Goal: Information Seeking & Learning: Check status

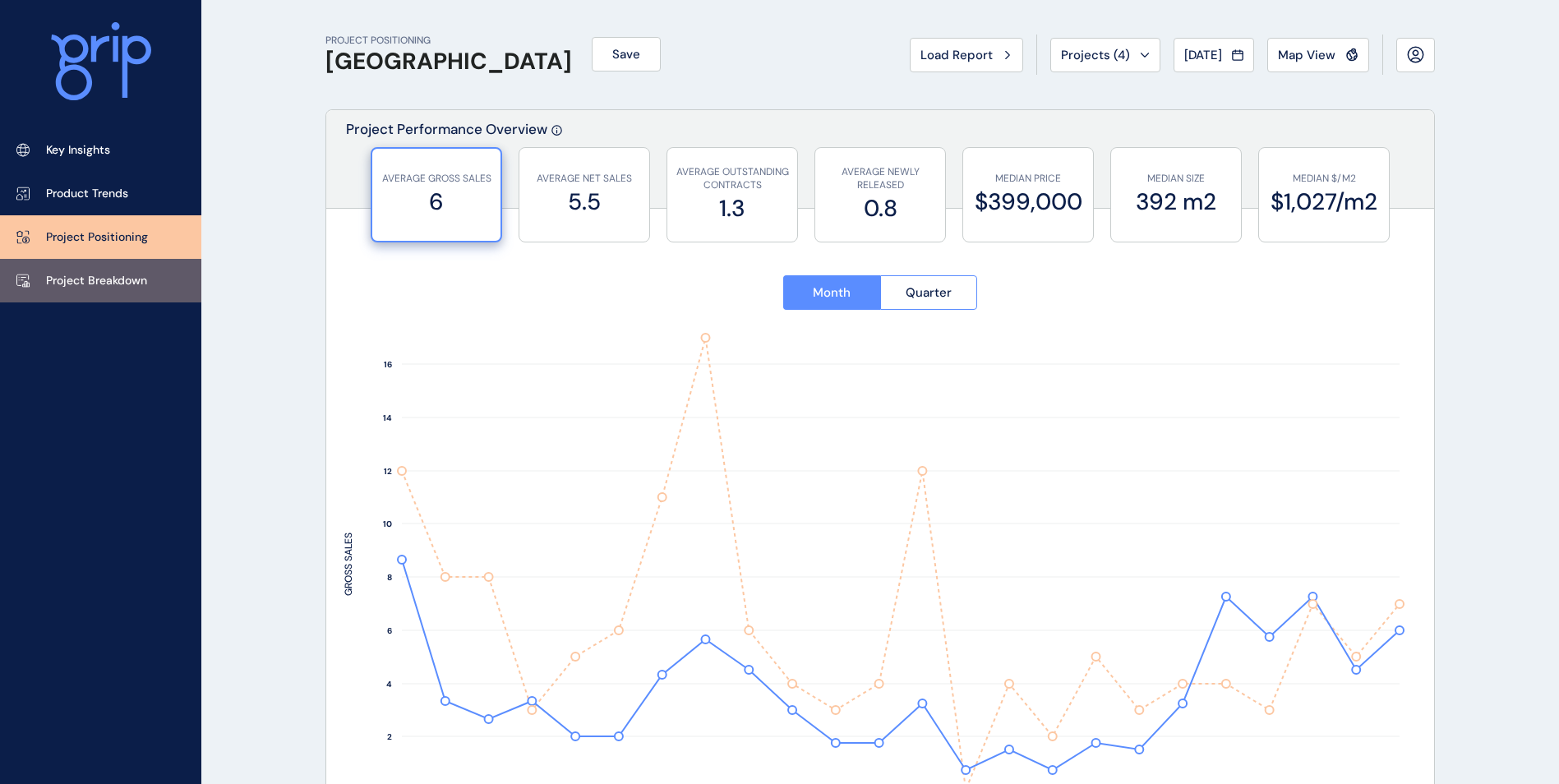
click at [114, 291] on link "Project Breakdown" at bounding box center [101, 281] width 201 height 44
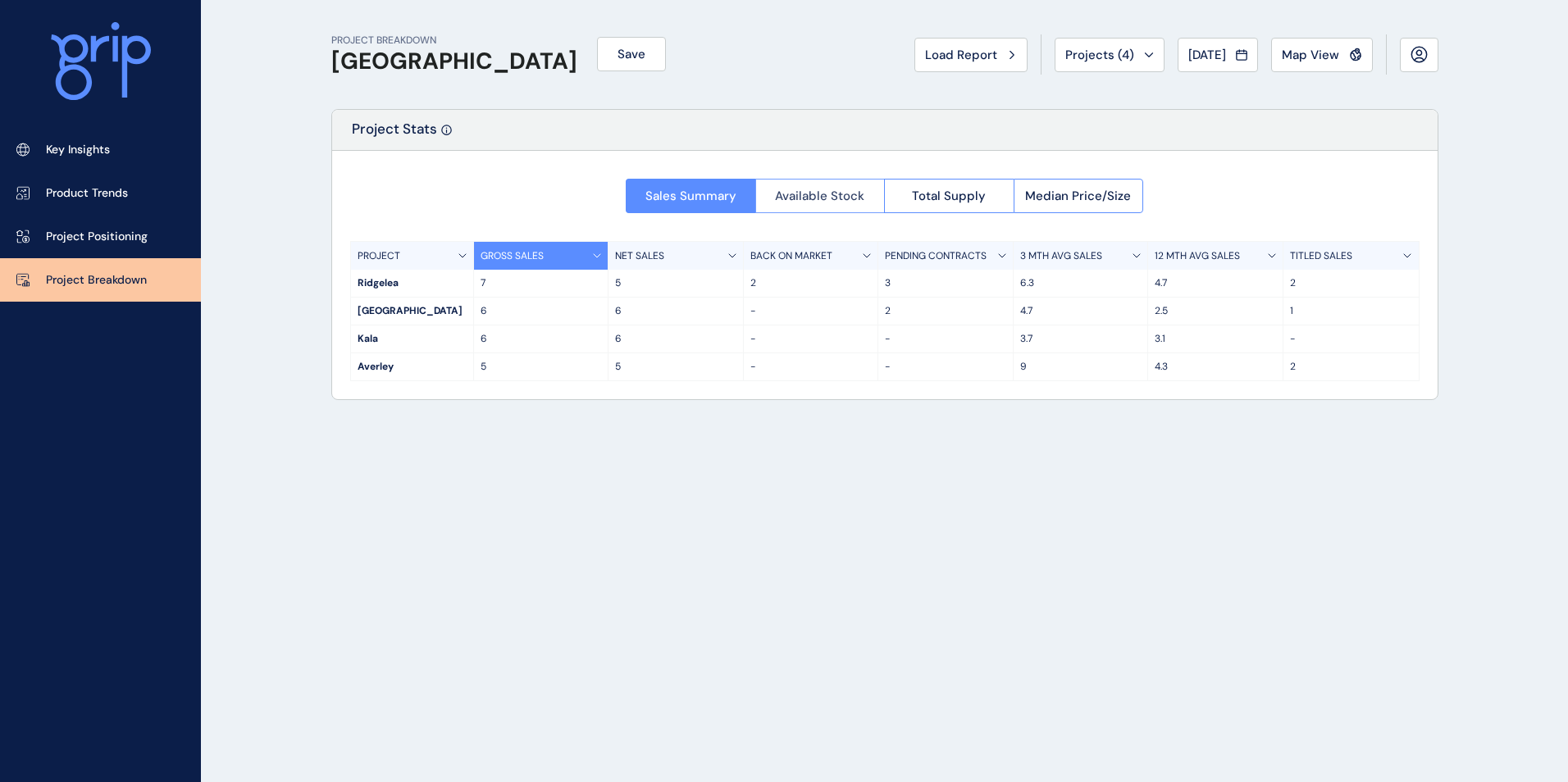
click at [876, 196] on button "Available Stock" at bounding box center [820, 196] width 130 height 35
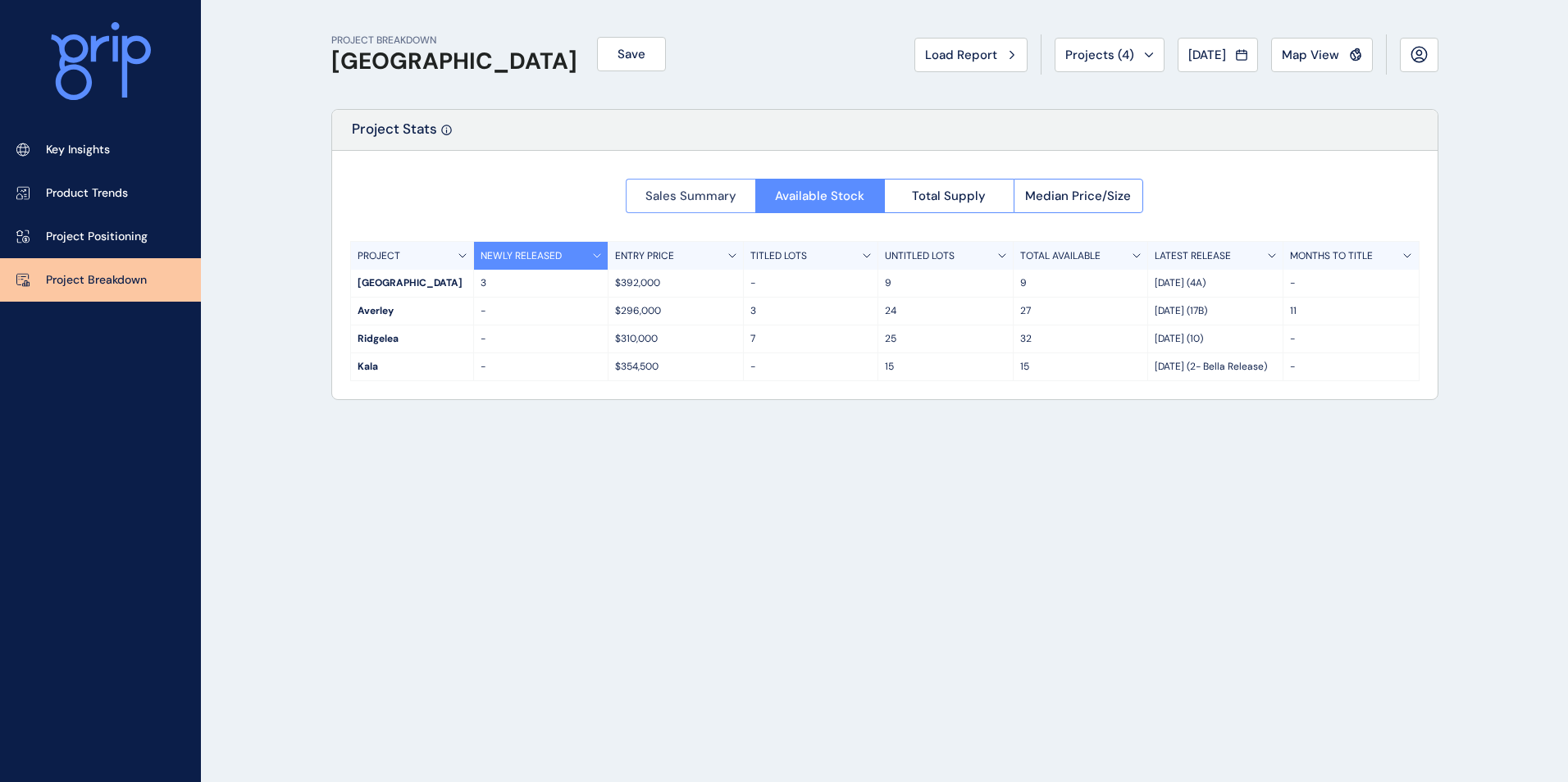
click at [709, 185] on button "Sales Summary" at bounding box center [691, 196] width 130 height 35
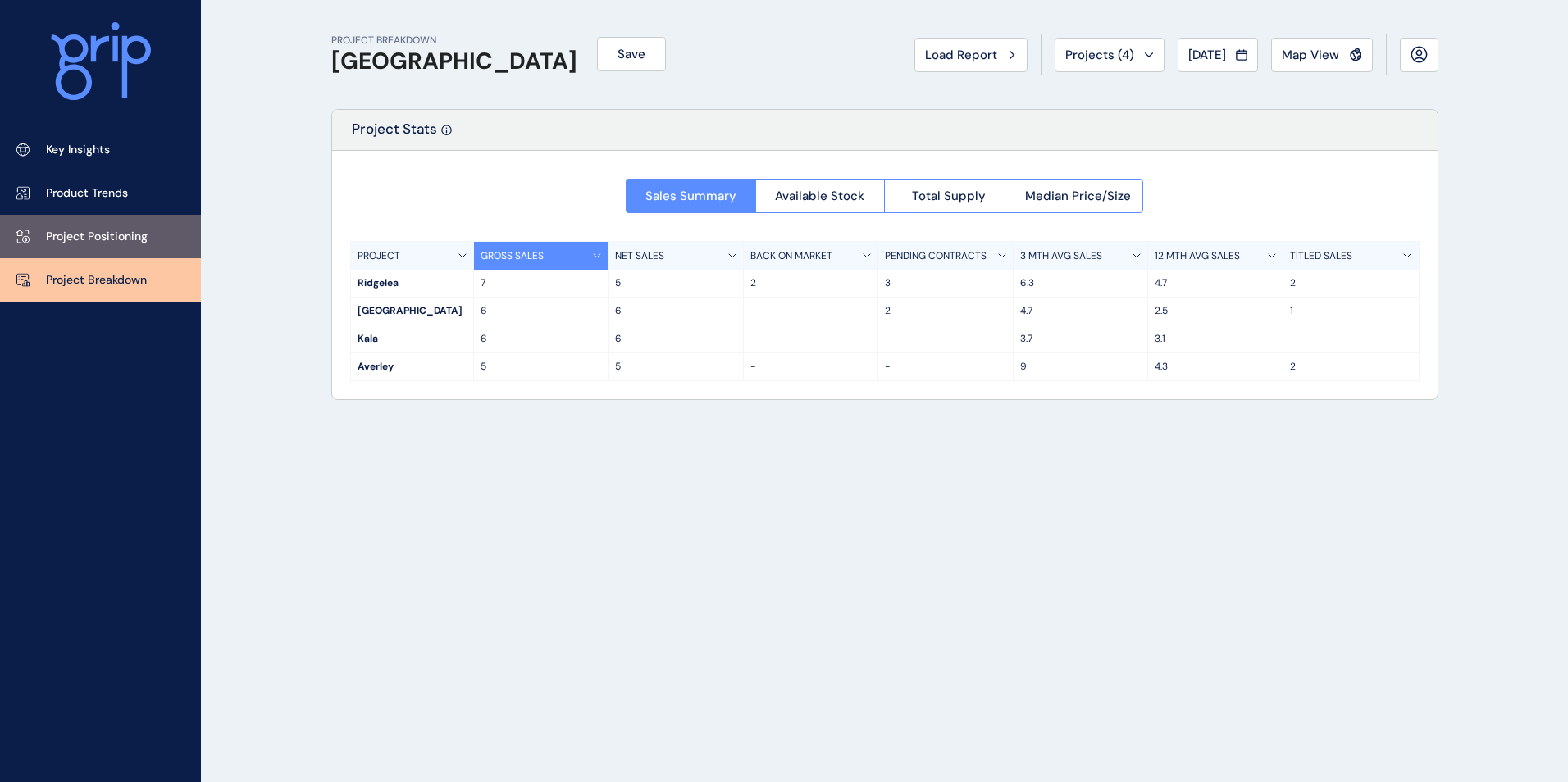
click at [53, 246] on link "Project Positioning" at bounding box center [100, 236] width 201 height 44
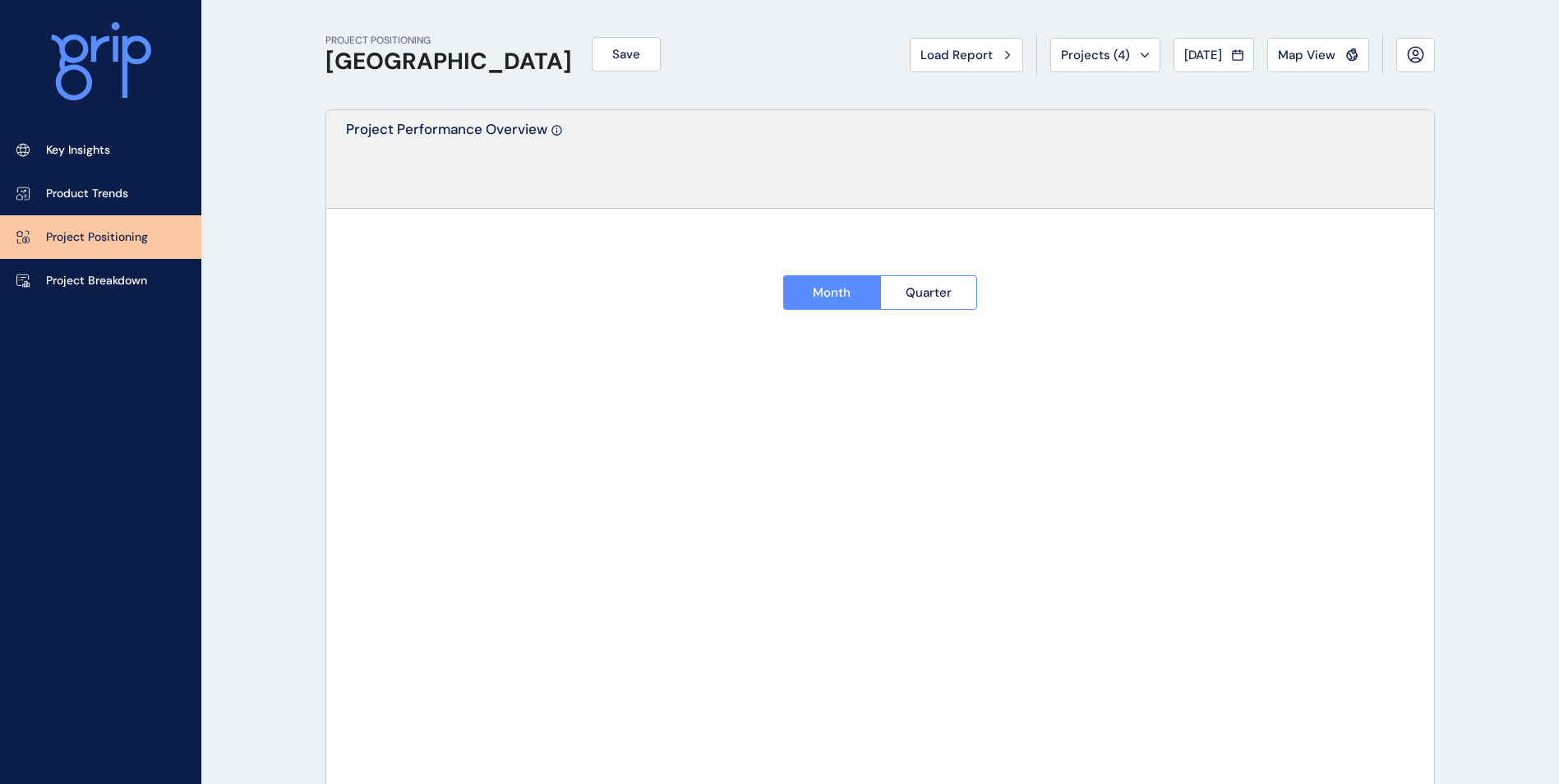
type input "********"
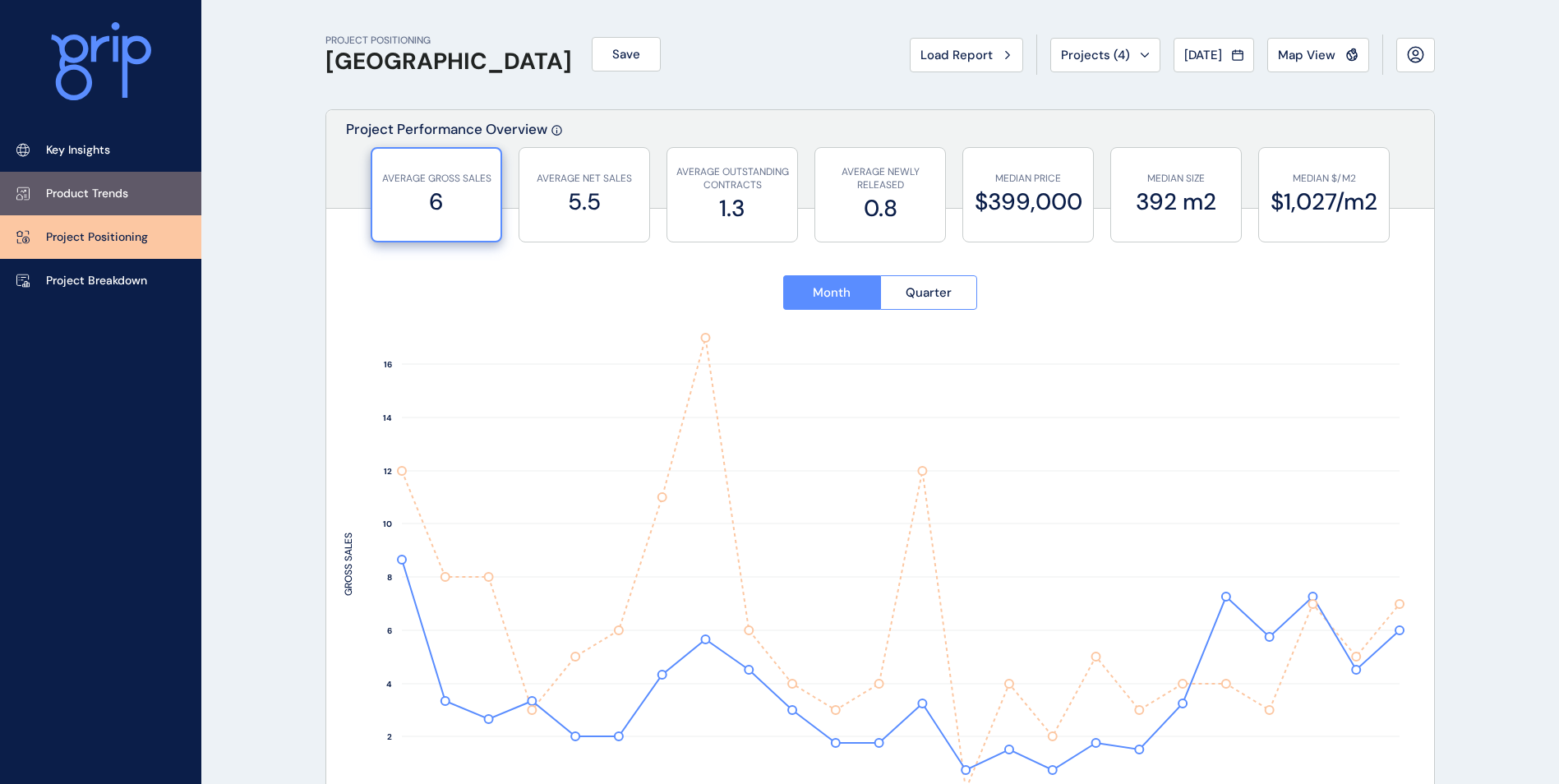
click at [74, 197] on p "Product Trends" at bounding box center [87, 194] width 82 height 16
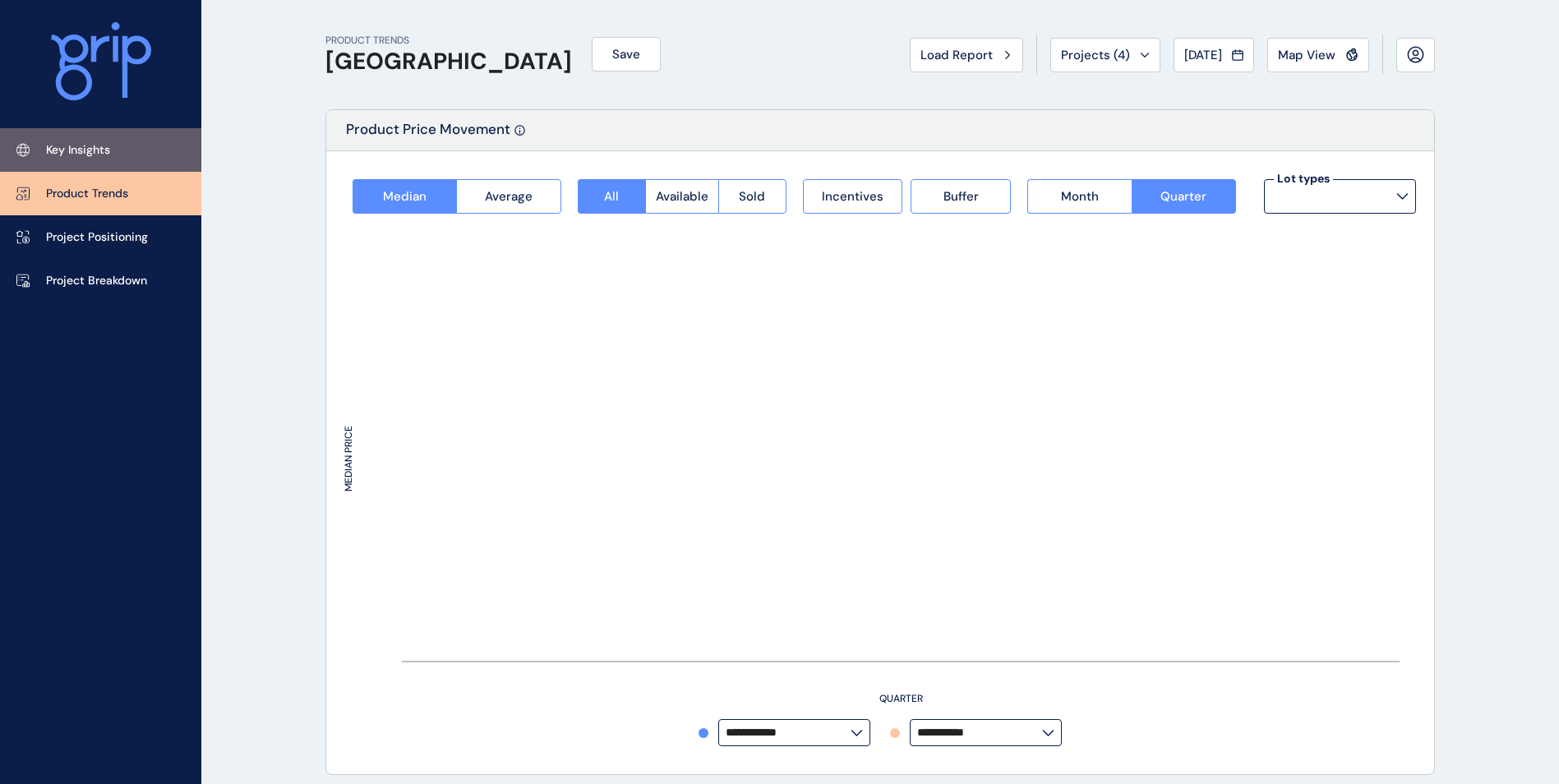
type input "**********"
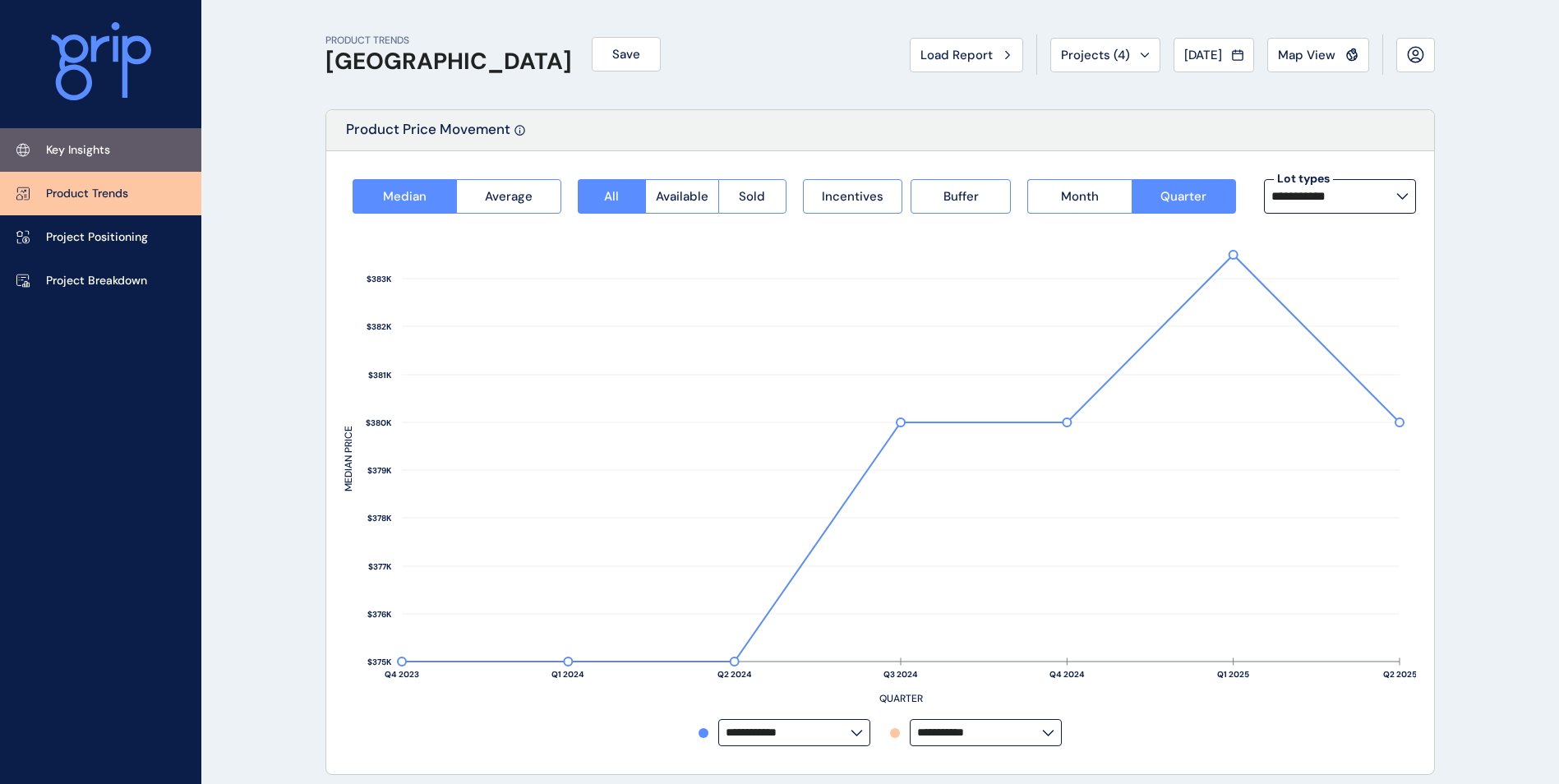
click at [79, 149] on p "Key Insights" at bounding box center [78, 150] width 64 height 16
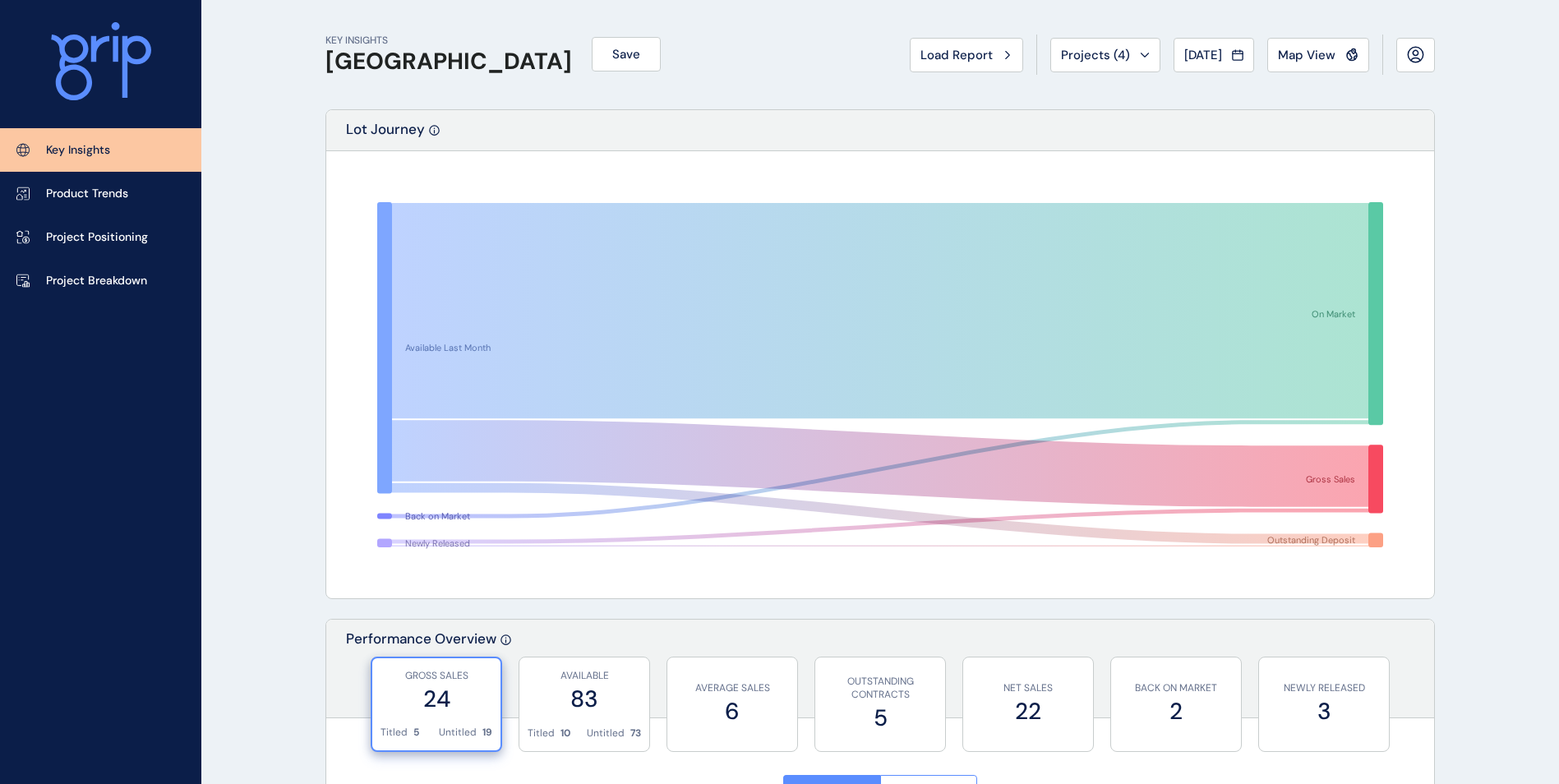
click at [475, 698] on label "24" at bounding box center [436, 699] width 112 height 32
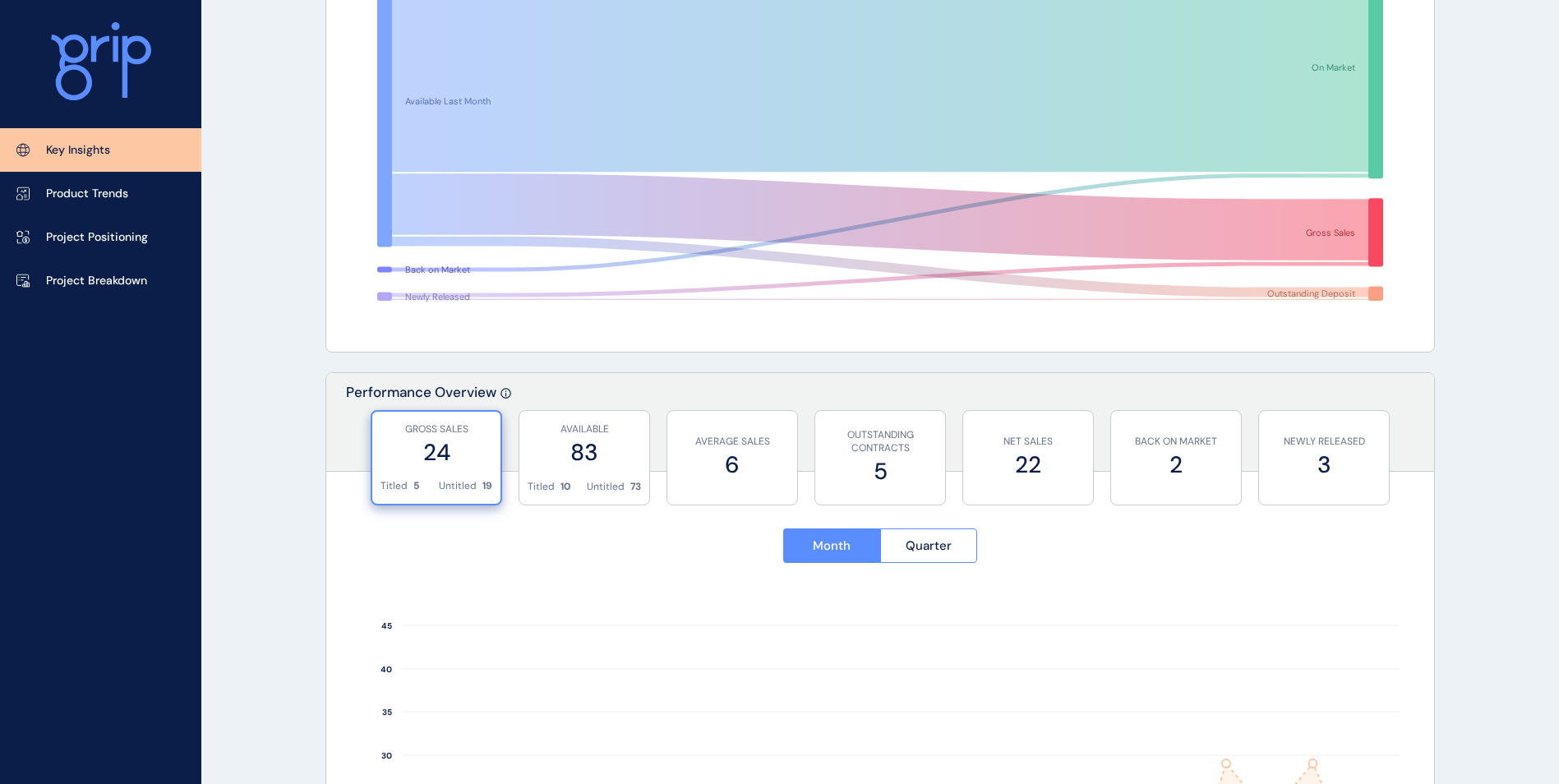
click at [460, 410] on div "GROSS SALES 24 Titled 5 Untitled 19" at bounding box center [436, 457] width 132 height 95
click at [457, 441] on label "24" at bounding box center [436, 452] width 112 height 32
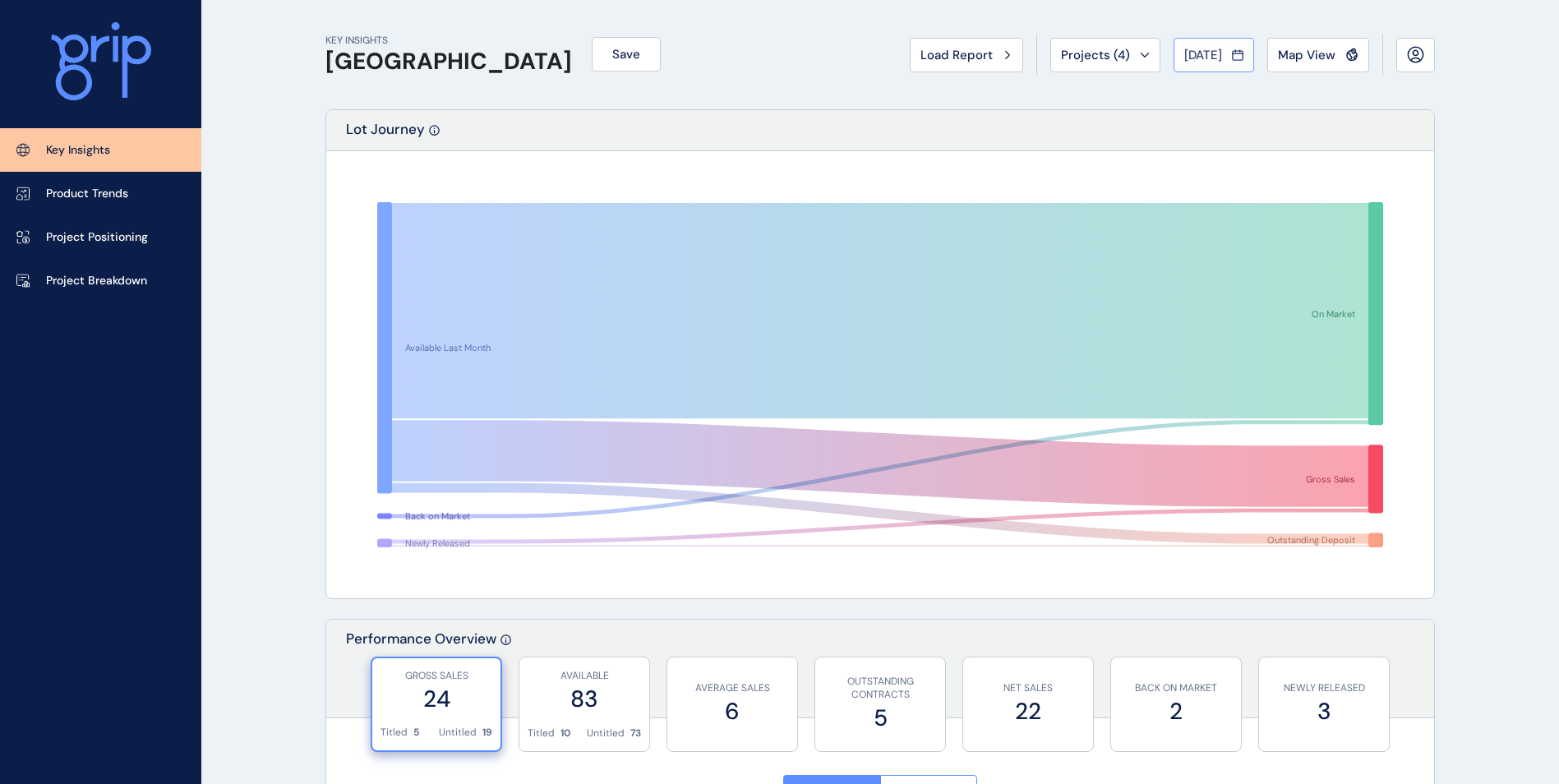
click at [1239, 61] on icon at bounding box center [1238, 55] width 12 height 16
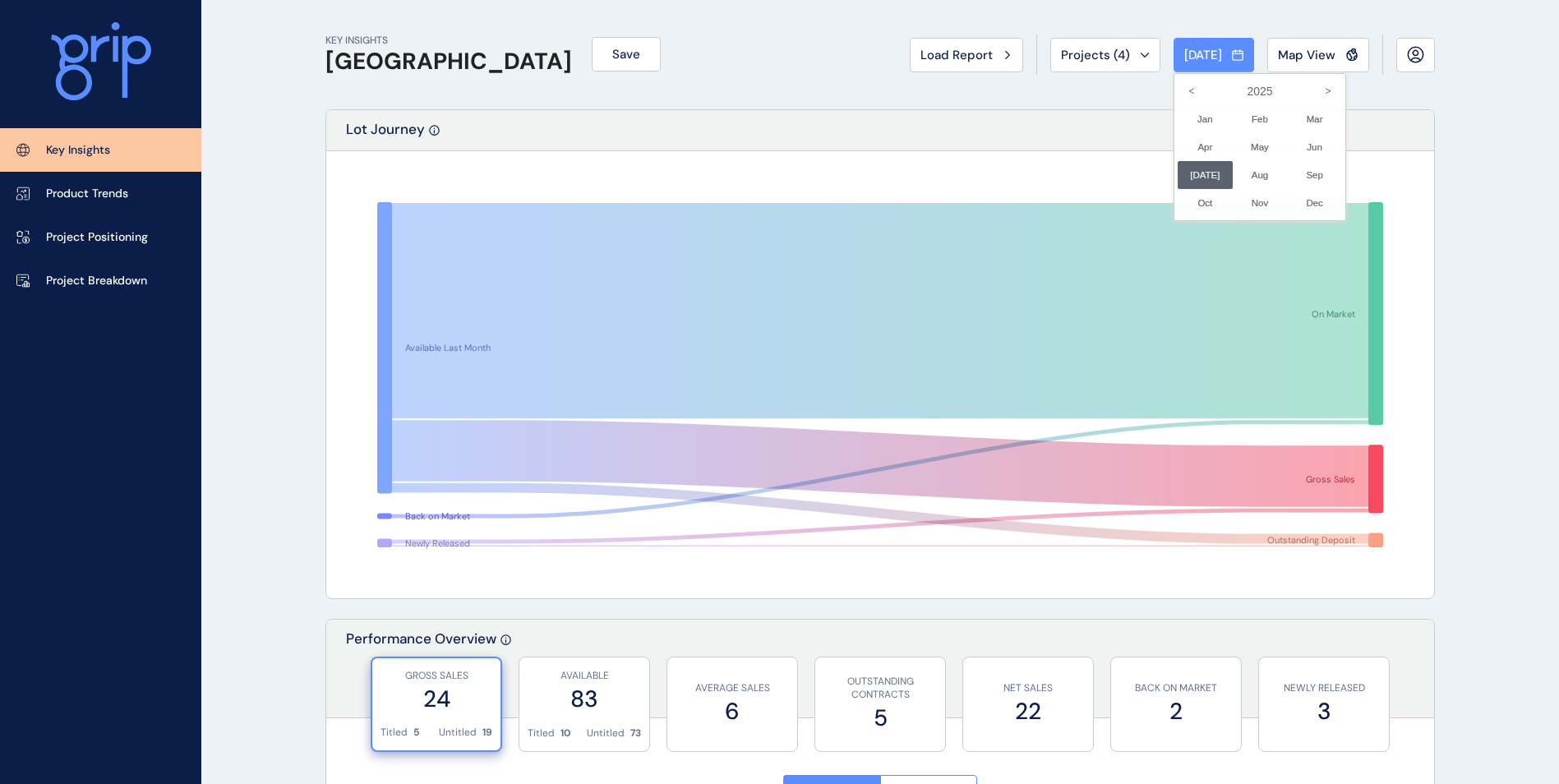
click at [1180, 182] on li "[DATE] No report is available for this period. New months are usually published…" at bounding box center [1205, 175] width 55 height 28
